Goal: Information Seeking & Learning: Learn about a topic

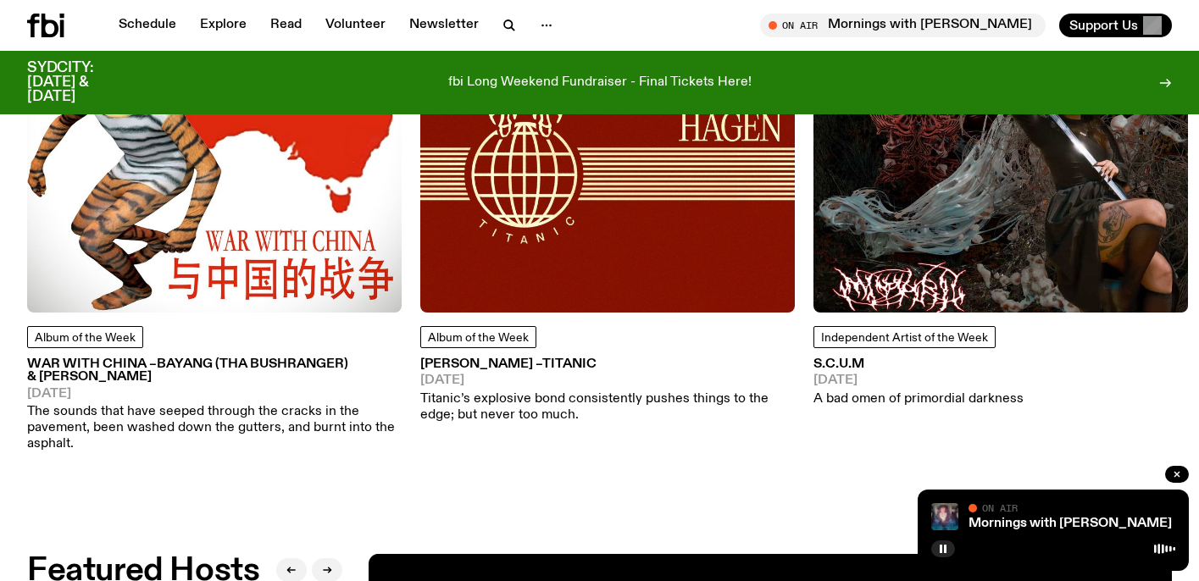
scroll to position [2196, 0]
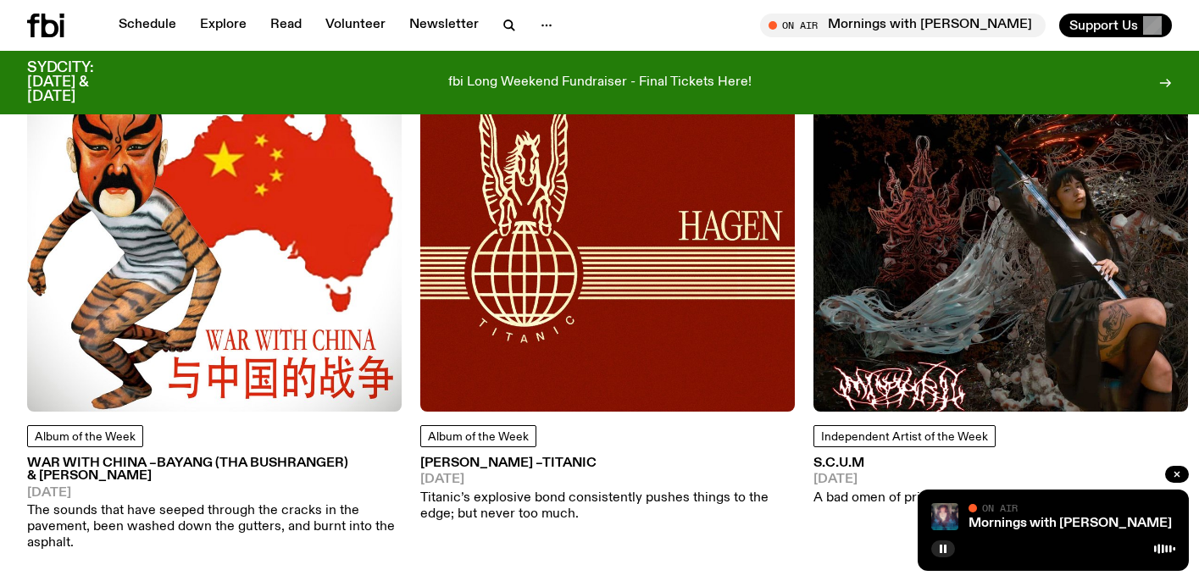
click at [852, 457] on h3 "S.C.U.M" at bounding box center [918, 463] width 210 height 13
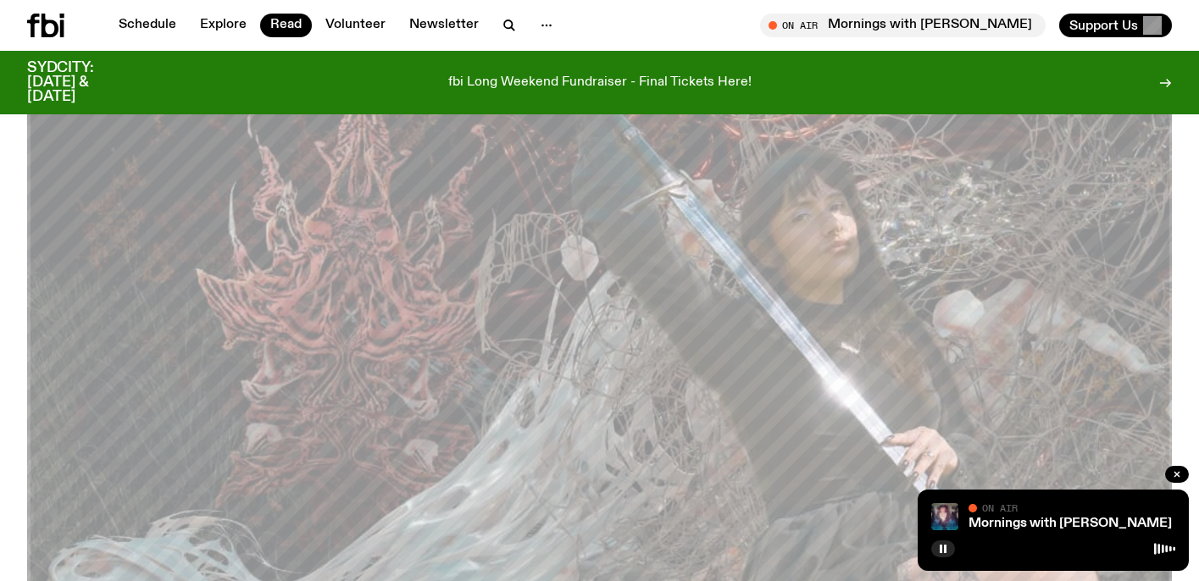
scroll to position [205, 0]
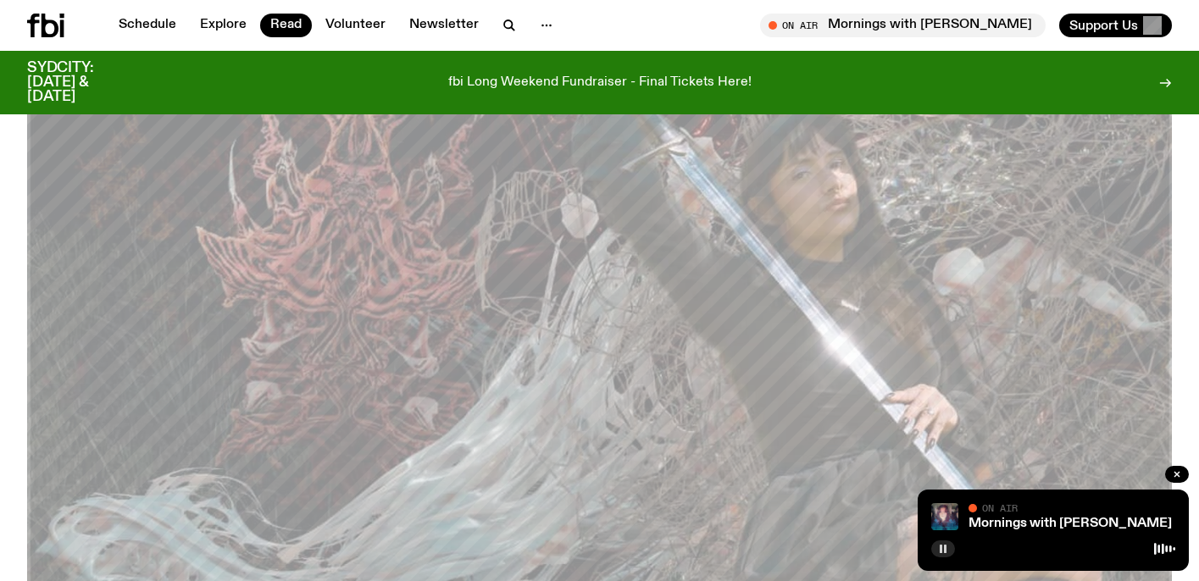
click at [943, 549] on icon "button" at bounding box center [943, 549] width 10 height 10
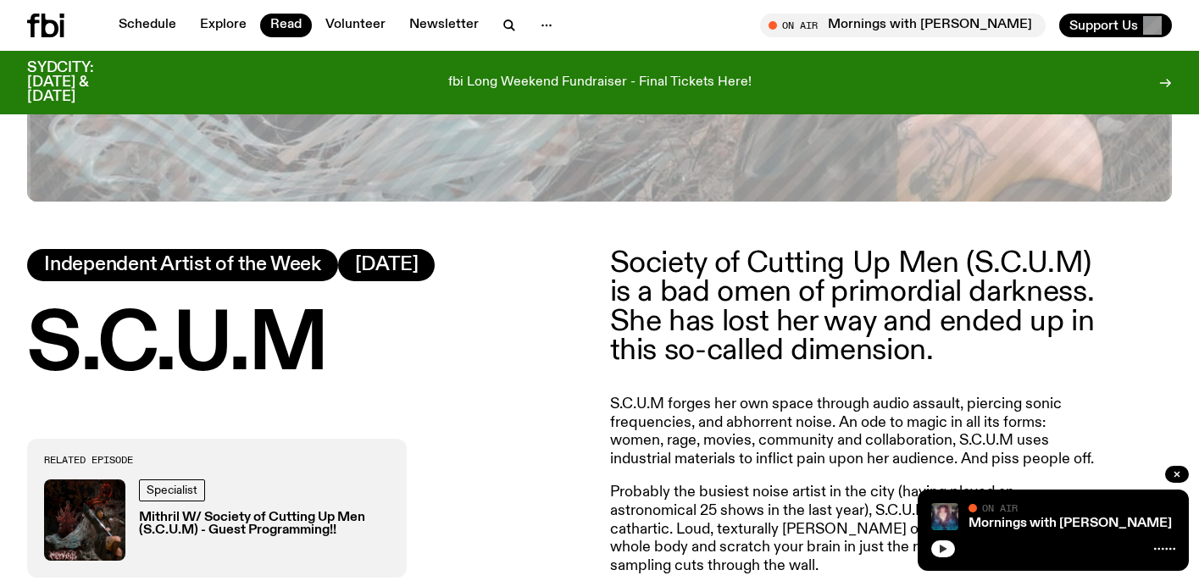
scroll to position [712, 0]
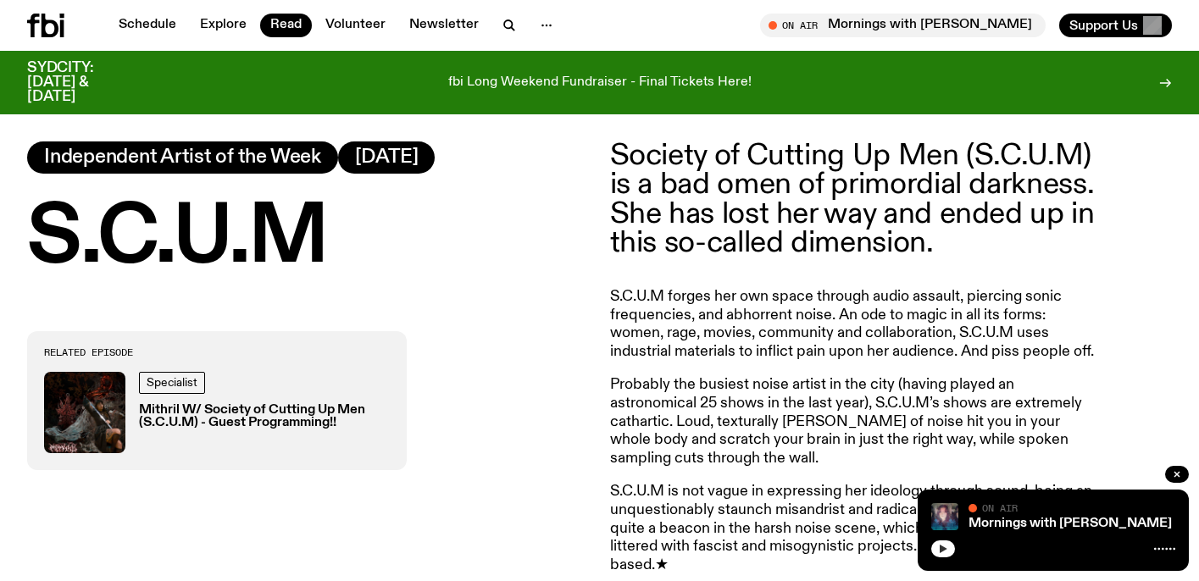
click at [300, 413] on h3 "Mithril W/ Society of Cutting Up Men (S.C.U.M) - Guest Programming!!" at bounding box center [264, 416] width 251 height 25
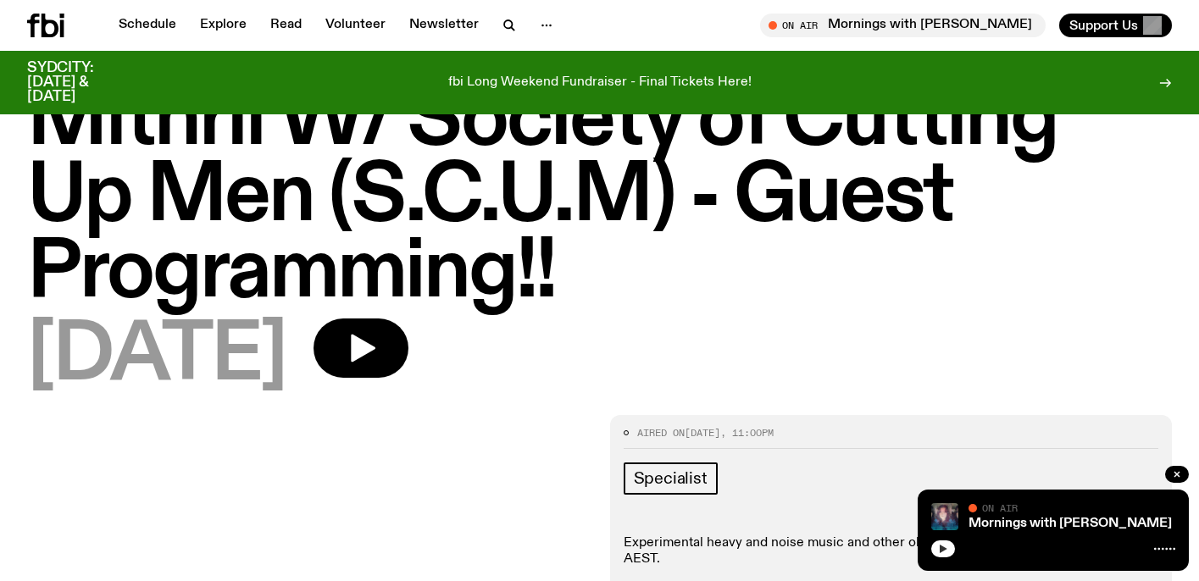
scroll to position [91, 0]
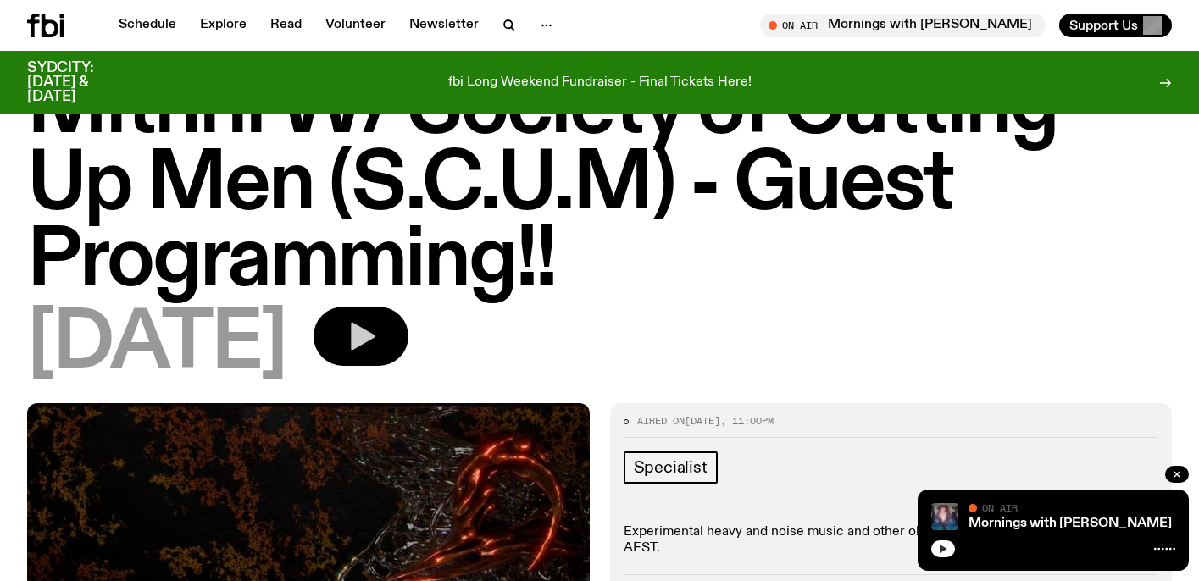
click at [375, 341] on icon "button" at bounding box center [363, 337] width 25 height 28
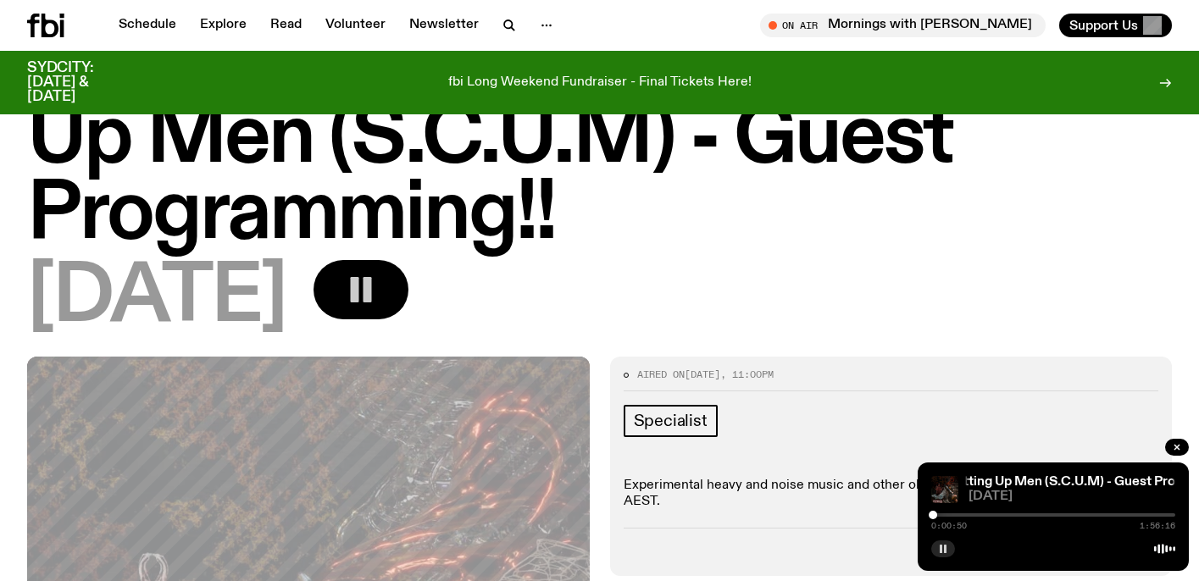
scroll to position [168, 0]
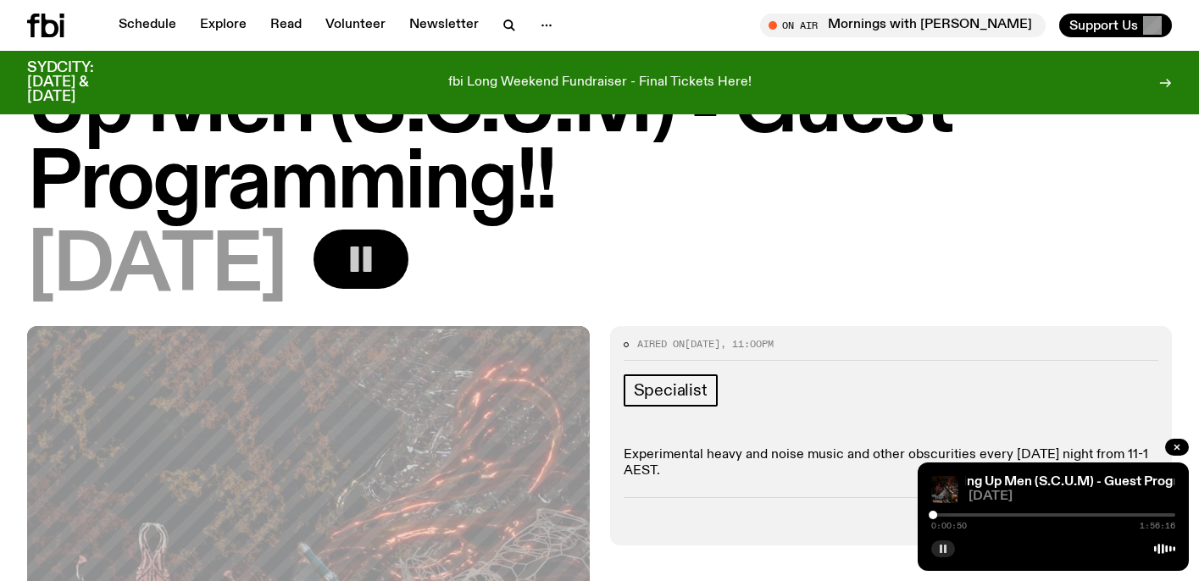
click at [946, 546] on icon "button" at bounding box center [943, 549] width 10 height 10
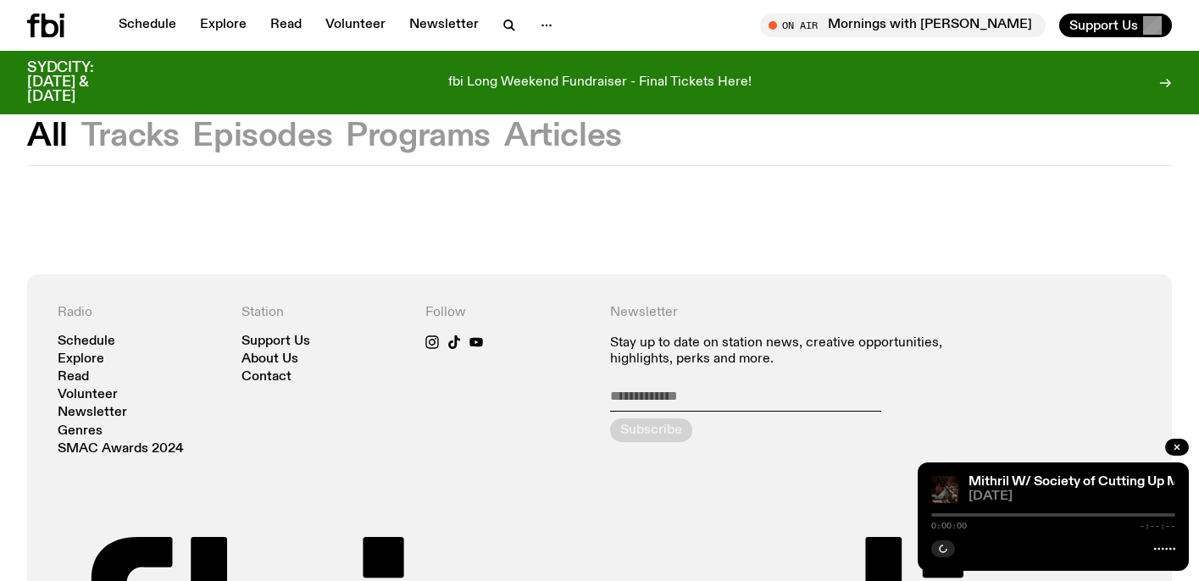
scroll to position [41, 0]
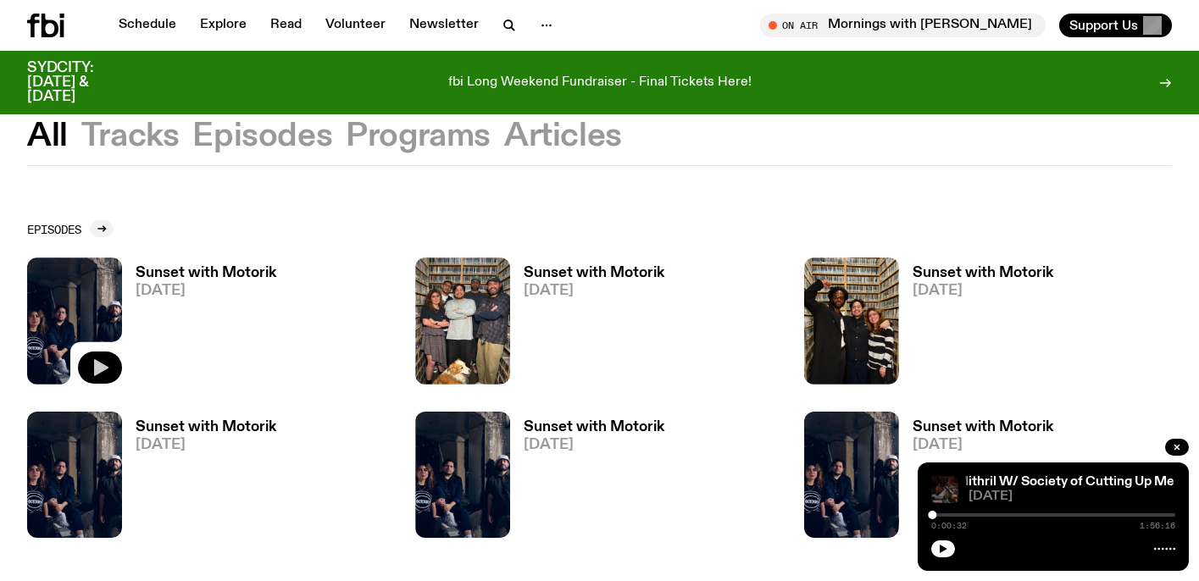
click at [103, 369] on icon "button" at bounding box center [101, 367] width 14 height 17
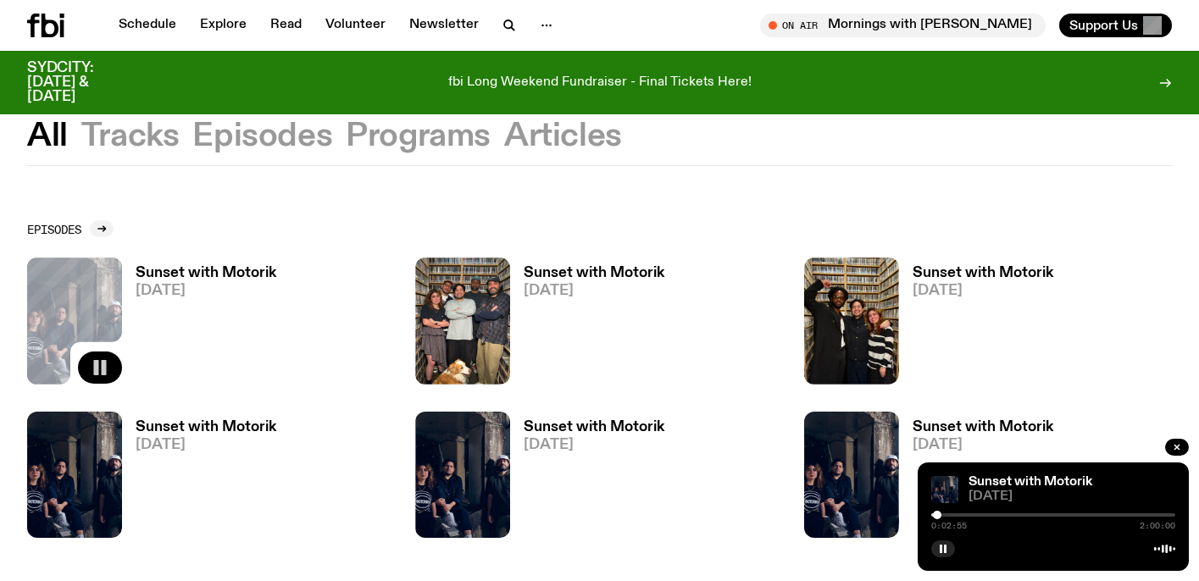
click at [938, 516] on div at bounding box center [937, 515] width 8 height 8
